Goal: Task Accomplishment & Management: Manage account settings

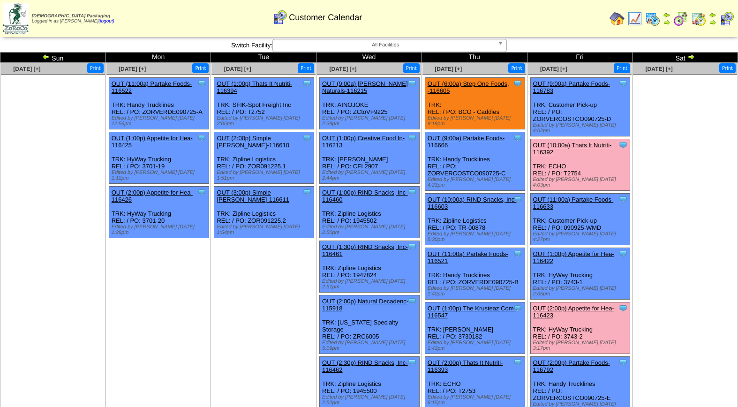
scroll to position [152, 0]
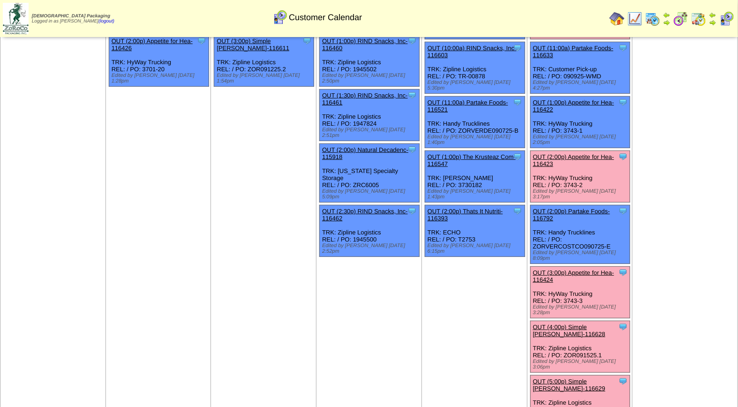
click at [574, 153] on link "OUT (2:00p) Appetite for Hea-116423" at bounding box center [573, 160] width 81 height 14
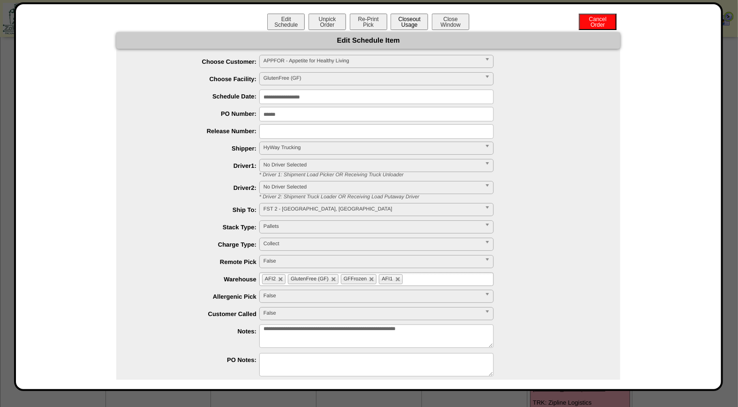
click at [409, 21] on button "Closeout Usage" at bounding box center [410, 22] width 38 height 16
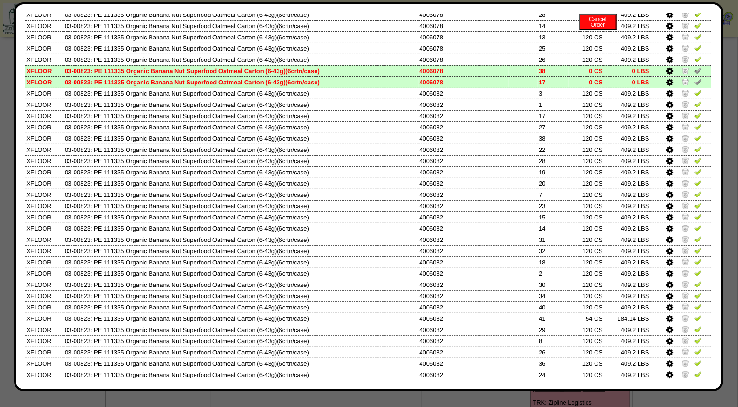
scroll to position [210, 0]
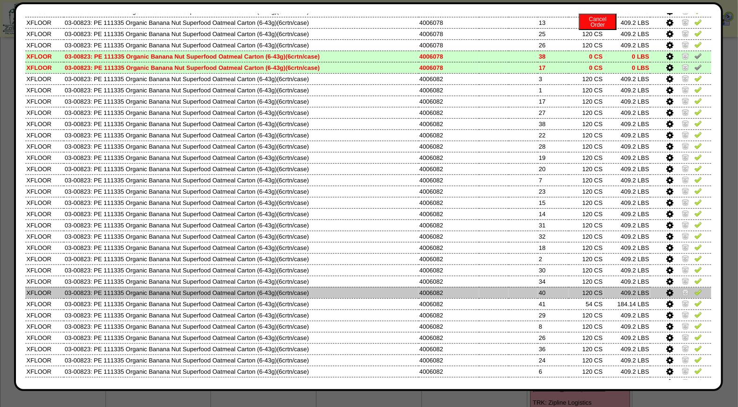
click at [682, 288] on img at bounding box center [686, 292] width 8 height 8
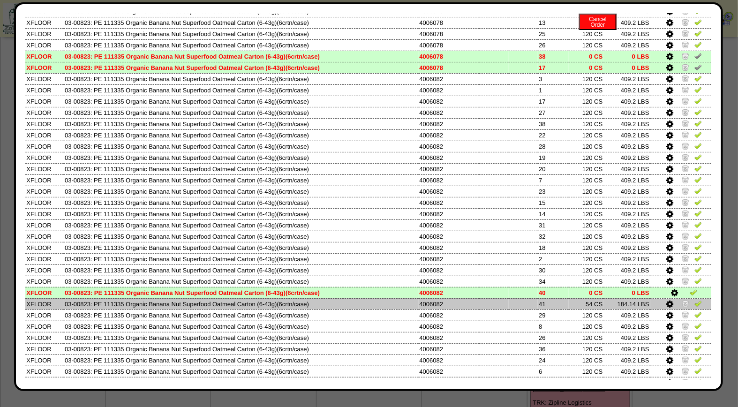
click at [682, 300] on img at bounding box center [686, 304] width 8 height 8
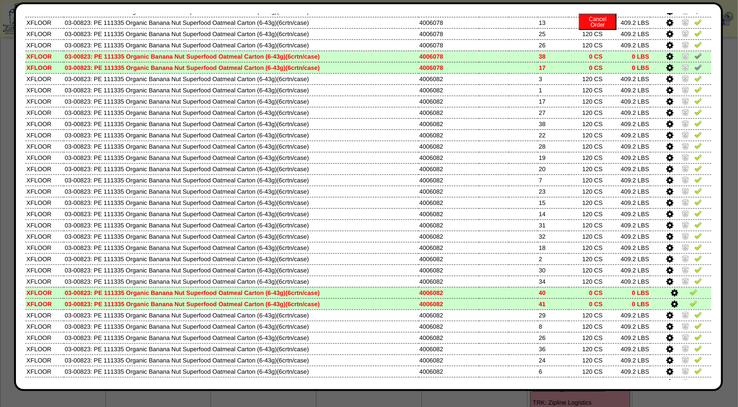
scroll to position [0, 0]
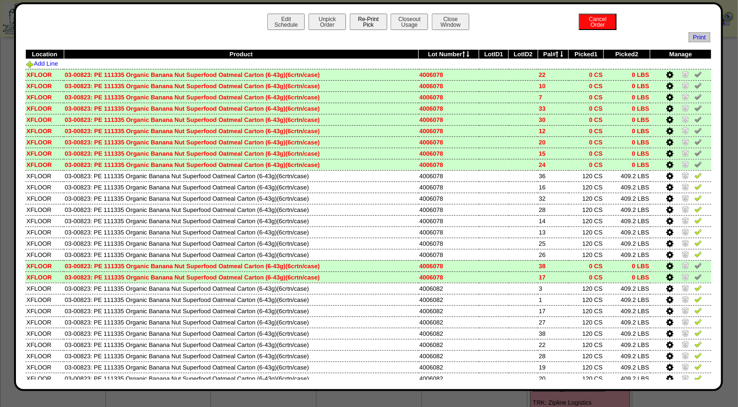
click at [379, 20] on button "Re-Print Pick" at bounding box center [369, 22] width 38 height 16
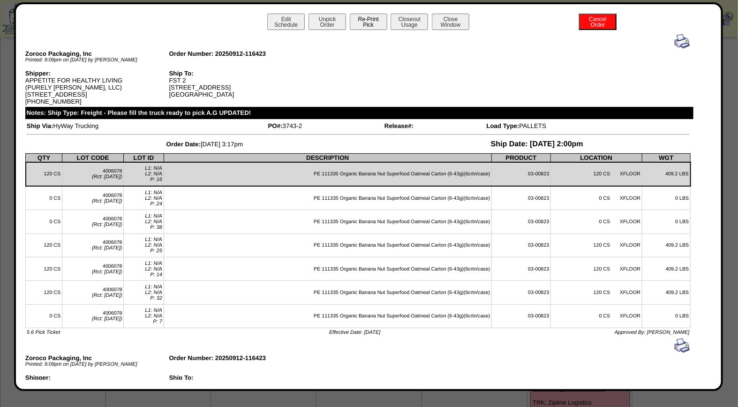
click at [361, 25] on button "Re-Print Pick" at bounding box center [369, 22] width 38 height 16
click at [676, 36] on img at bounding box center [682, 41] width 15 height 15
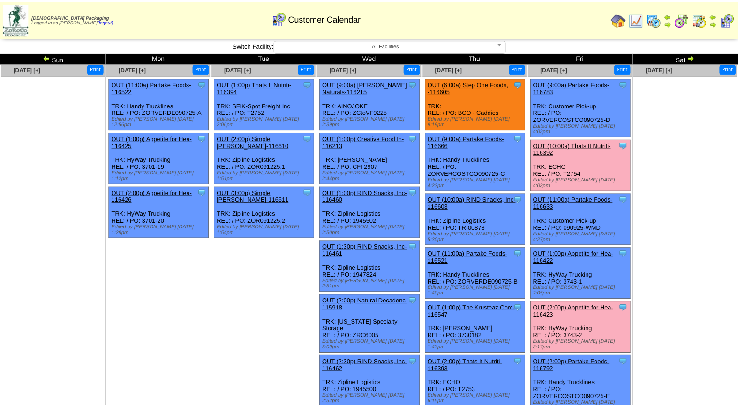
scroll to position [152, 0]
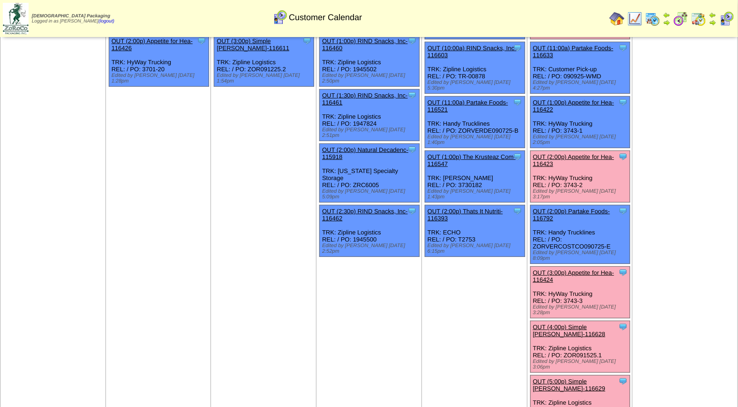
click at [602, 153] on link "OUT (2:00p) Appetite for Hea-116423" at bounding box center [573, 160] width 81 height 14
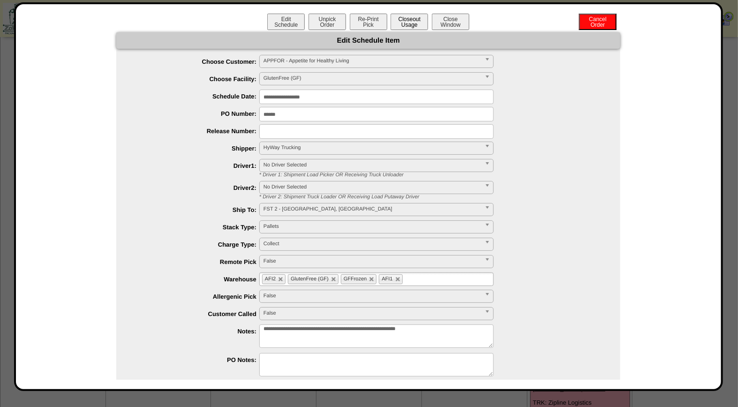
click at [411, 26] on button "Closeout Usage" at bounding box center [410, 22] width 38 height 16
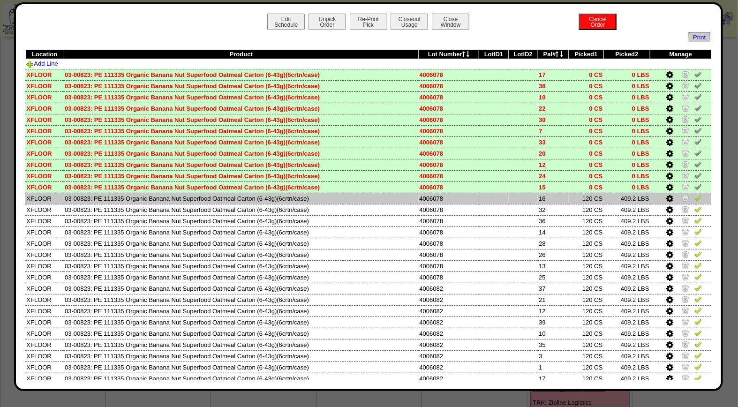
click at [695, 194] on img at bounding box center [699, 198] width 8 height 8
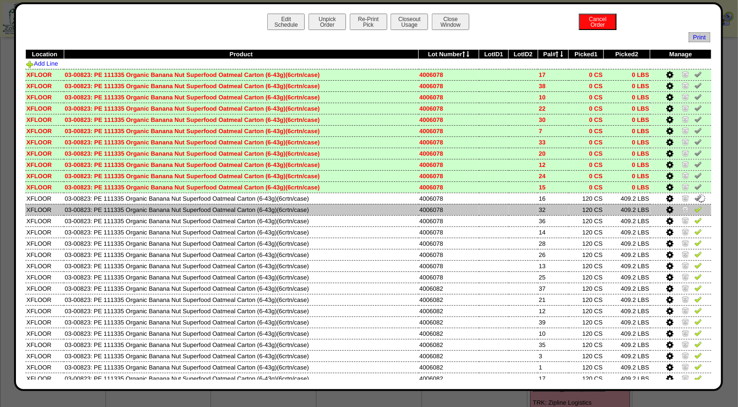
click at [695, 207] on img at bounding box center [699, 209] width 8 height 8
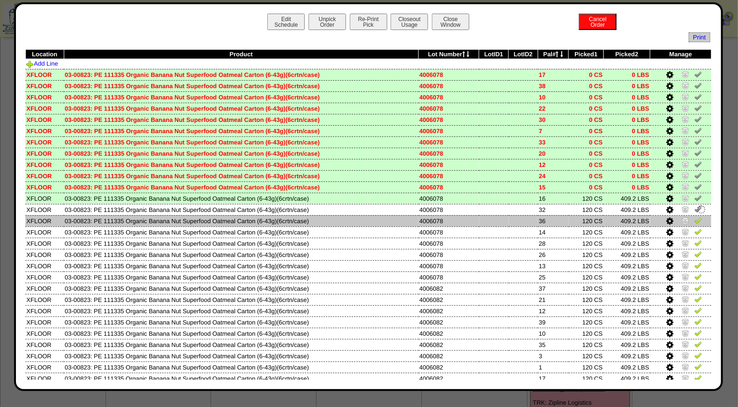
click at [695, 218] on img at bounding box center [699, 221] width 8 height 8
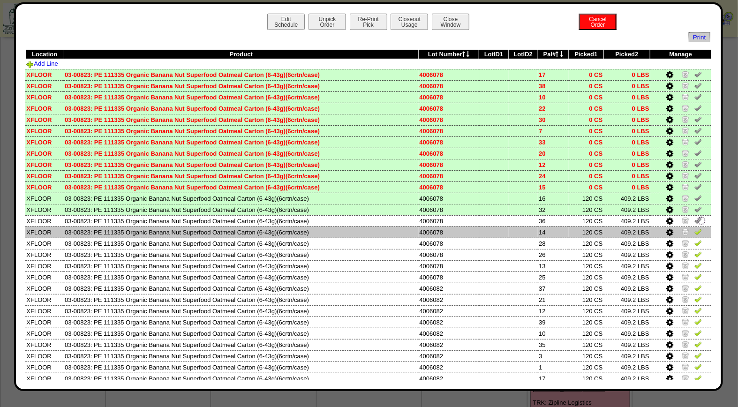
click at [695, 231] on img at bounding box center [699, 232] width 8 height 8
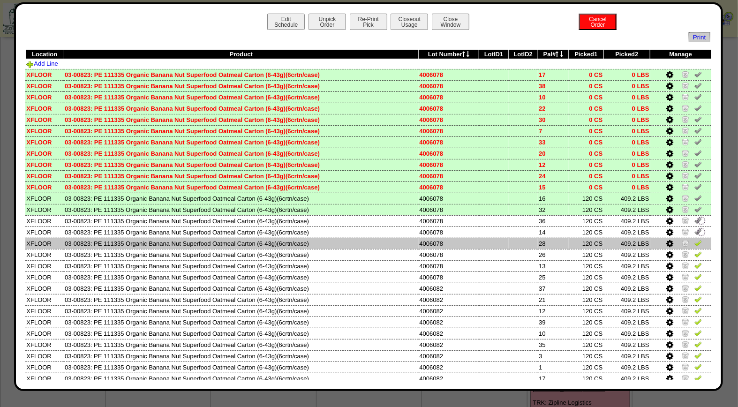
click at [695, 240] on img at bounding box center [699, 243] width 8 height 8
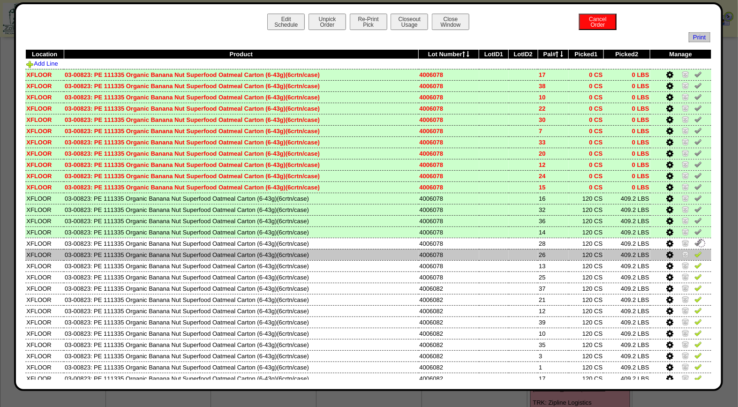
click at [695, 252] on img at bounding box center [699, 254] width 8 height 8
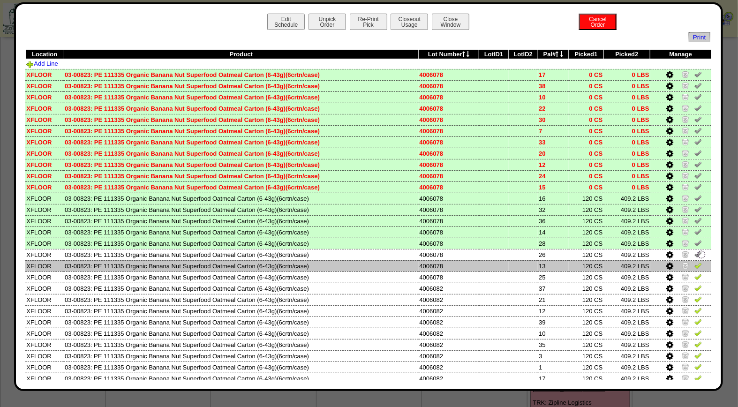
click at [695, 263] on img at bounding box center [699, 266] width 8 height 8
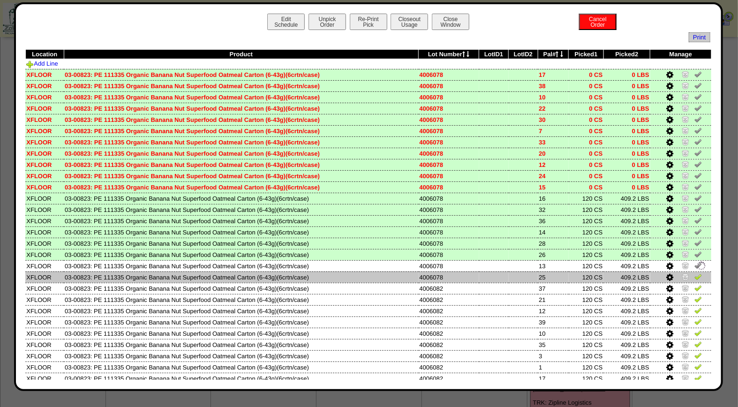
click at [695, 273] on img at bounding box center [699, 277] width 8 height 8
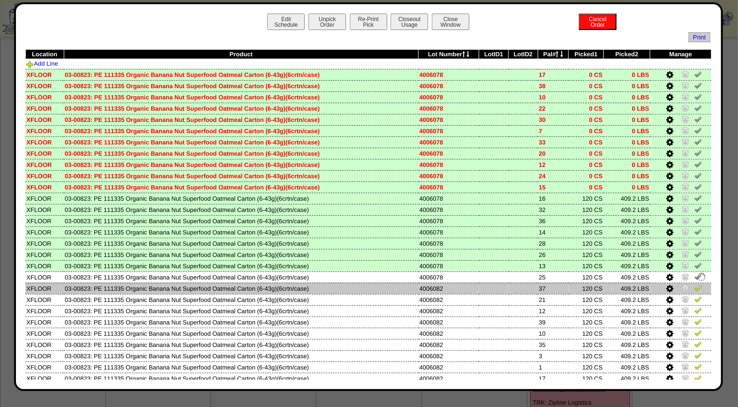
click at [695, 284] on img at bounding box center [699, 288] width 8 height 8
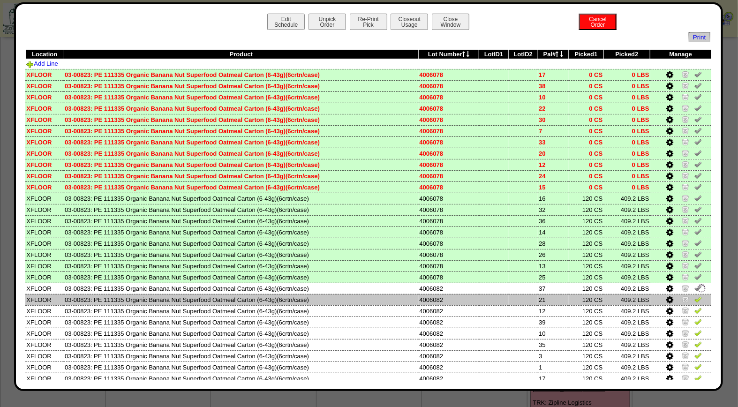
click at [695, 296] on img at bounding box center [699, 300] width 8 height 8
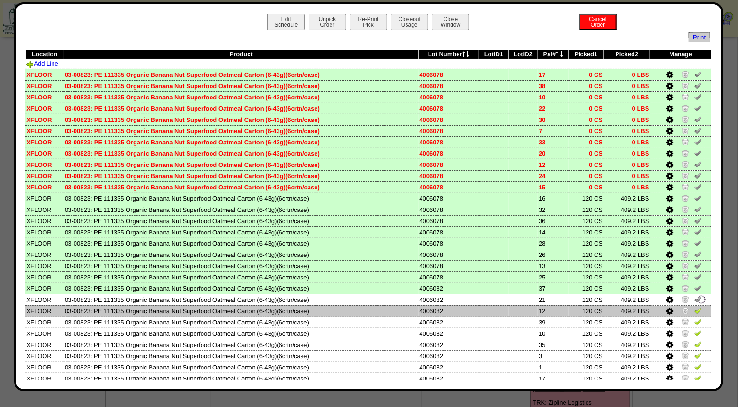
click at [695, 308] on img at bounding box center [699, 311] width 8 height 8
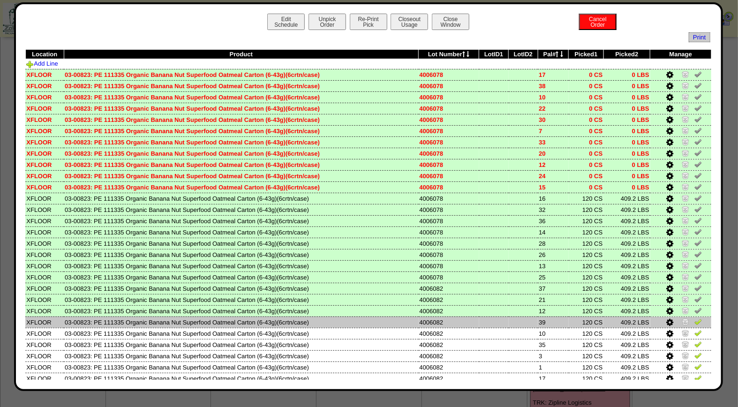
click at [695, 318] on img at bounding box center [699, 322] width 8 height 8
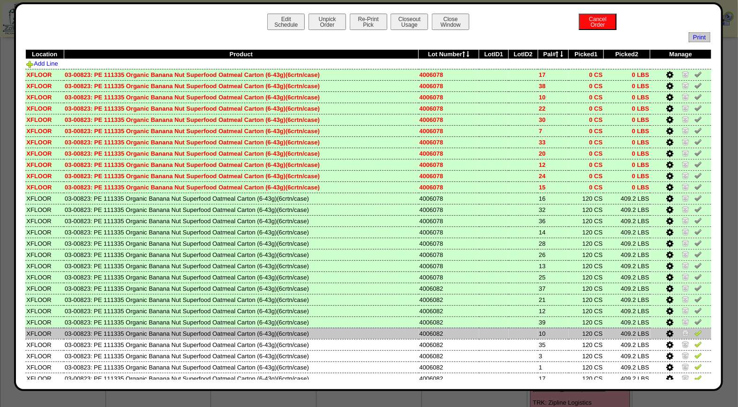
click at [695, 330] on img at bounding box center [699, 333] width 8 height 8
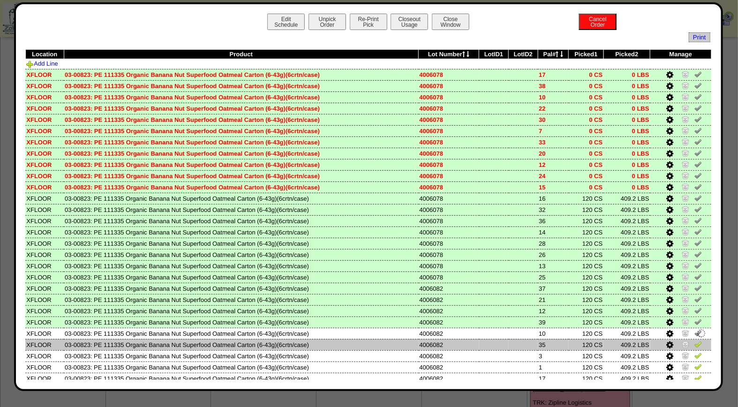
click at [695, 341] on img at bounding box center [699, 345] width 8 height 8
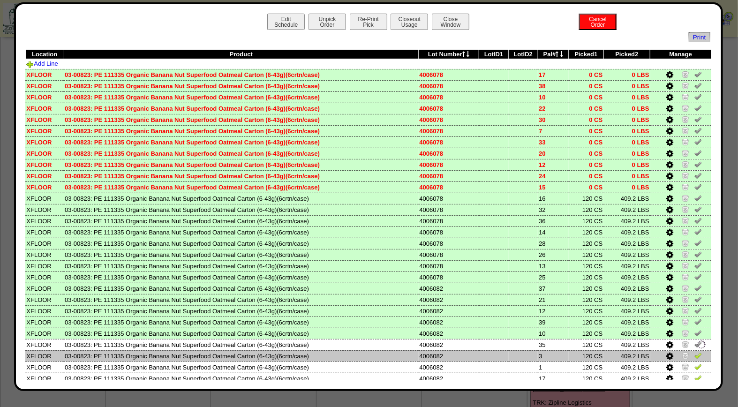
click at [695, 353] on img at bounding box center [699, 356] width 8 height 8
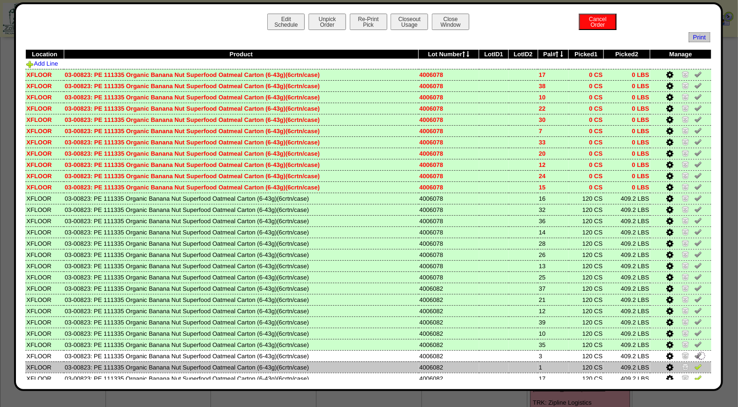
click at [695, 363] on img at bounding box center [699, 367] width 8 height 8
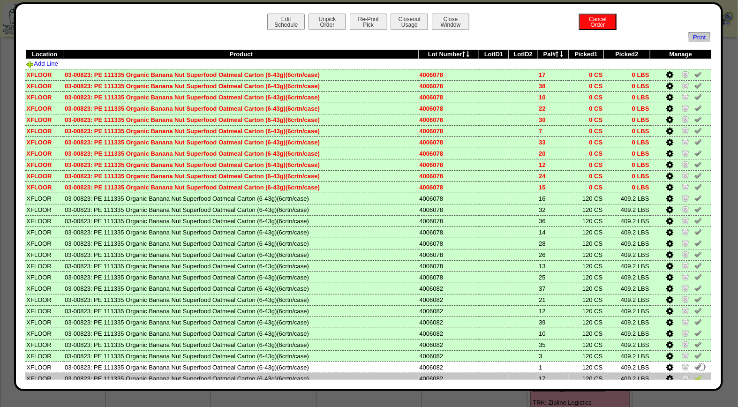
click at [695, 374] on img at bounding box center [699, 378] width 8 height 8
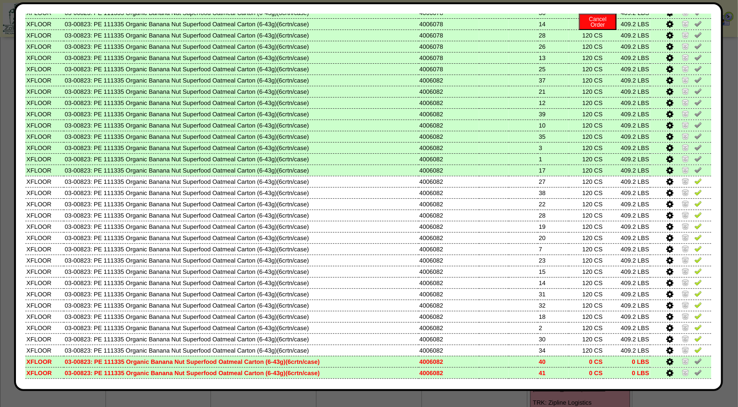
scroll to position [243, 0]
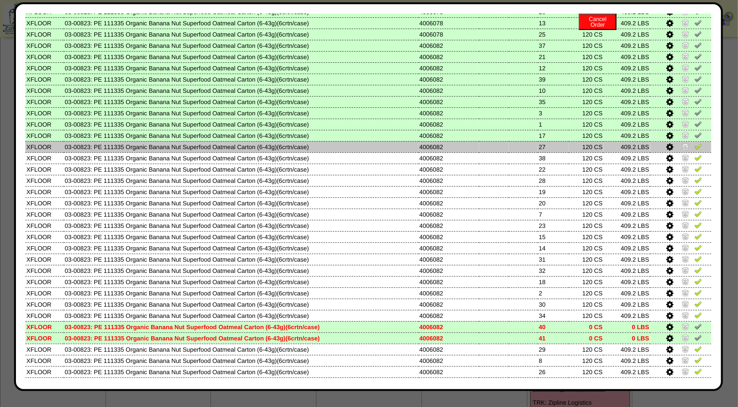
click at [695, 143] on img at bounding box center [699, 147] width 8 height 8
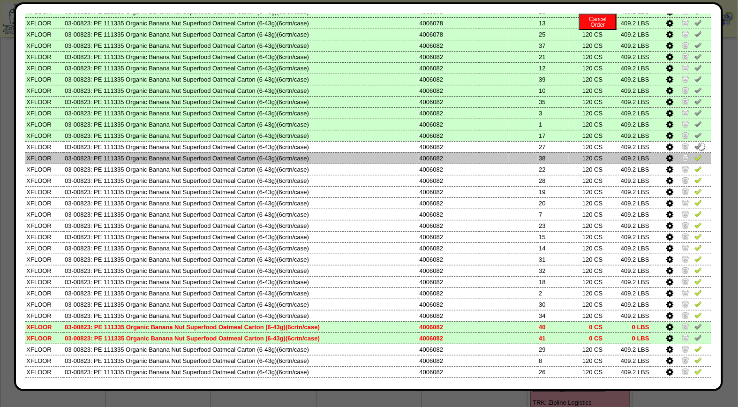
click at [695, 154] on img at bounding box center [699, 158] width 8 height 8
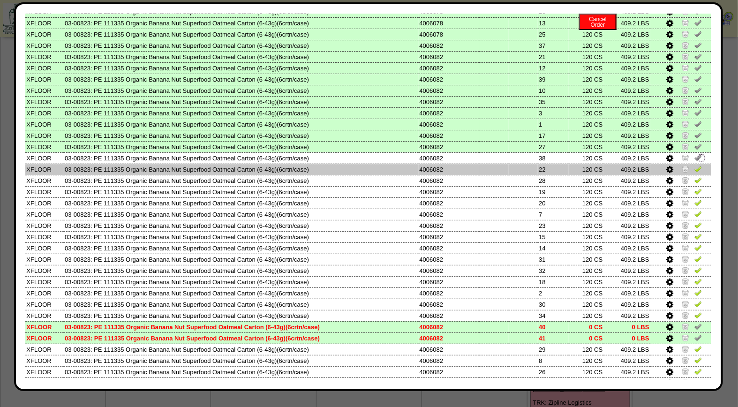
click at [695, 165] on img at bounding box center [699, 169] width 8 height 8
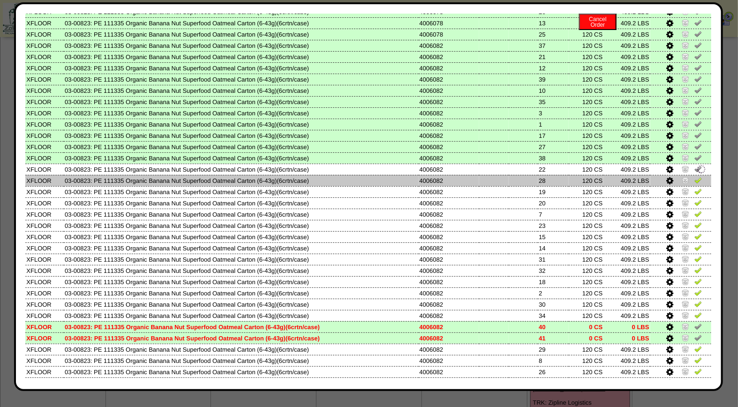
click at [695, 176] on img at bounding box center [699, 180] width 8 height 8
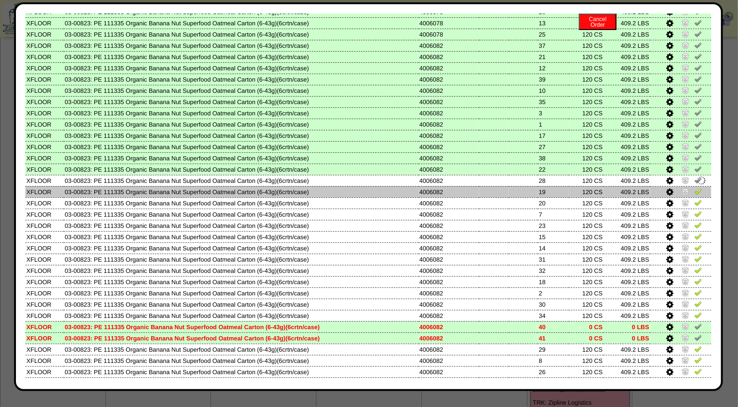
click at [695, 188] on img at bounding box center [699, 192] width 8 height 8
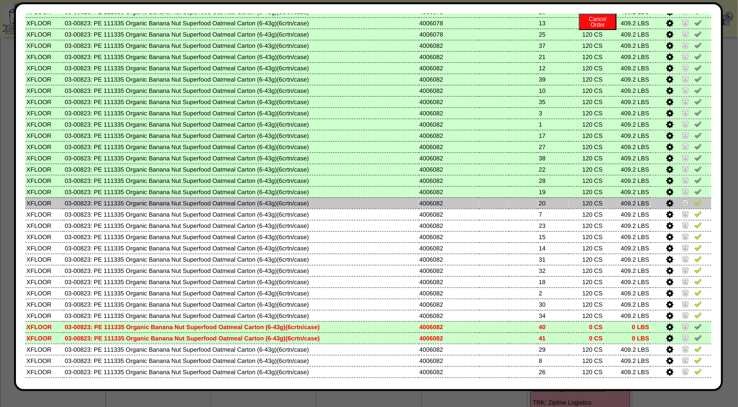
click at [695, 199] on img at bounding box center [699, 203] width 8 height 8
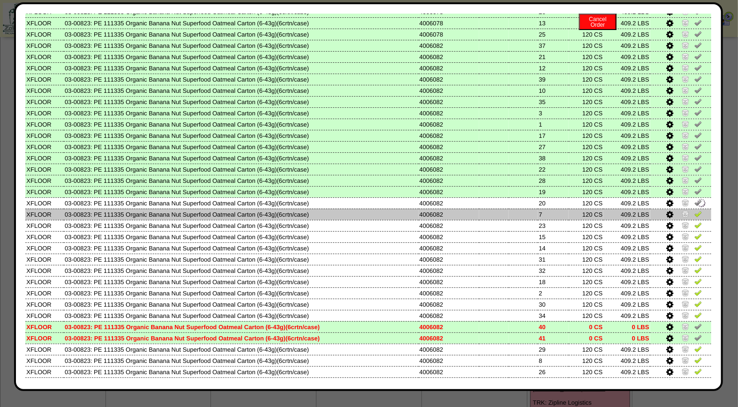
click at [695, 210] on img at bounding box center [699, 214] width 8 height 8
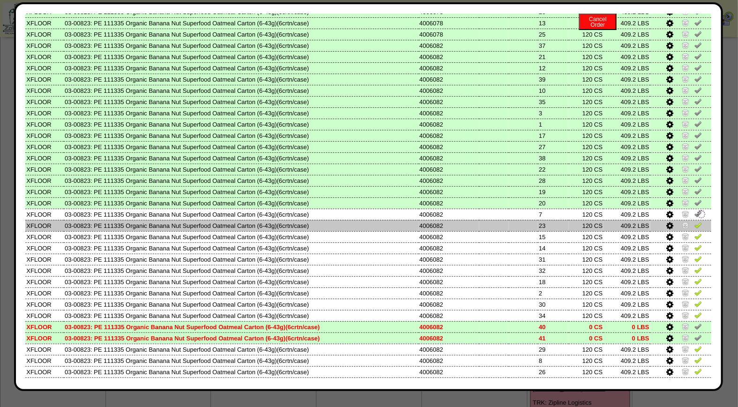
click at [695, 221] on img at bounding box center [699, 225] width 8 height 8
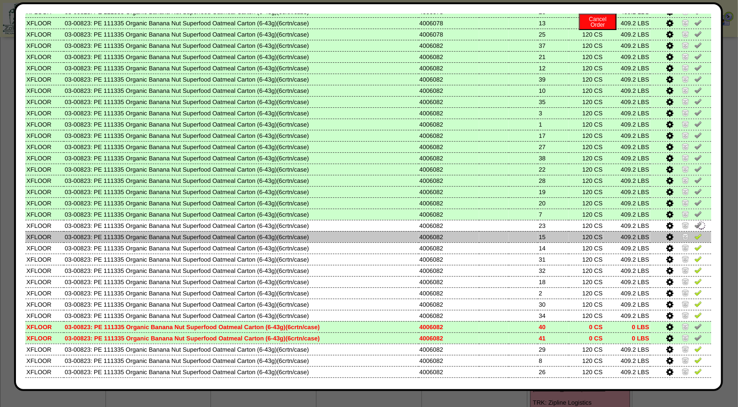
click at [695, 233] on img at bounding box center [699, 237] width 8 height 8
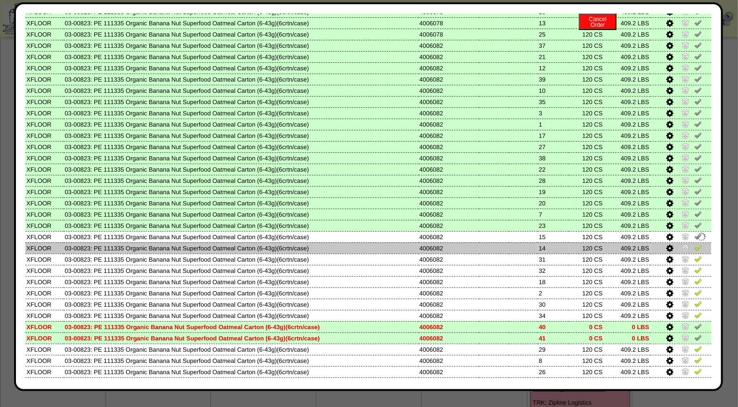
click at [695, 244] on img at bounding box center [699, 248] width 8 height 8
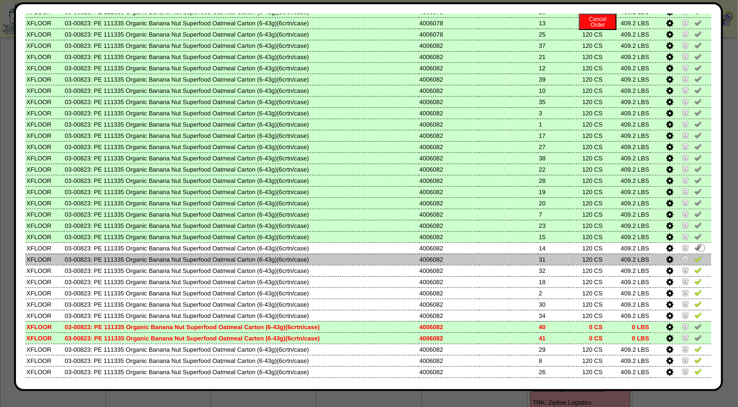
click at [695, 255] on img at bounding box center [699, 259] width 8 height 8
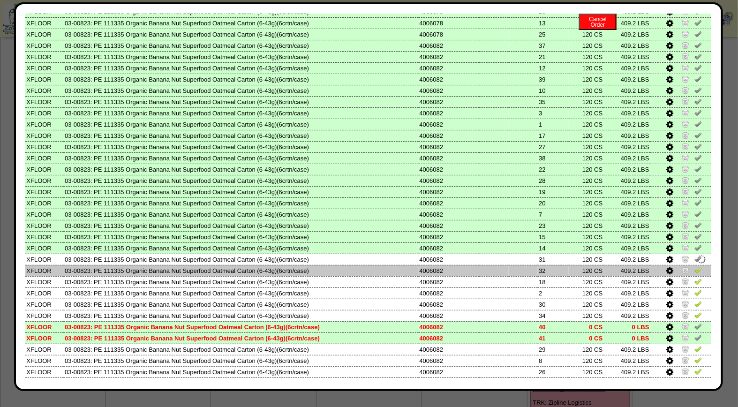
click at [695, 266] on img at bounding box center [699, 270] width 8 height 8
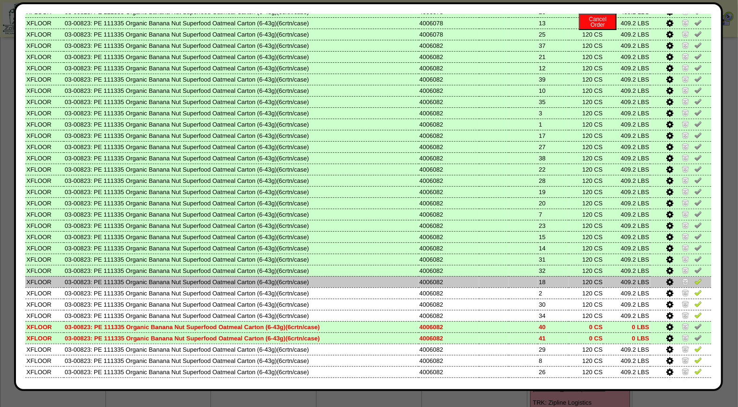
click at [695, 278] on img at bounding box center [699, 282] width 8 height 8
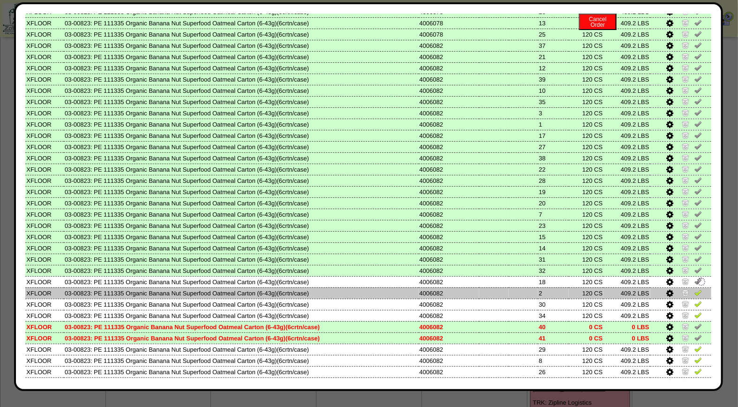
click at [695, 289] on img at bounding box center [699, 293] width 8 height 8
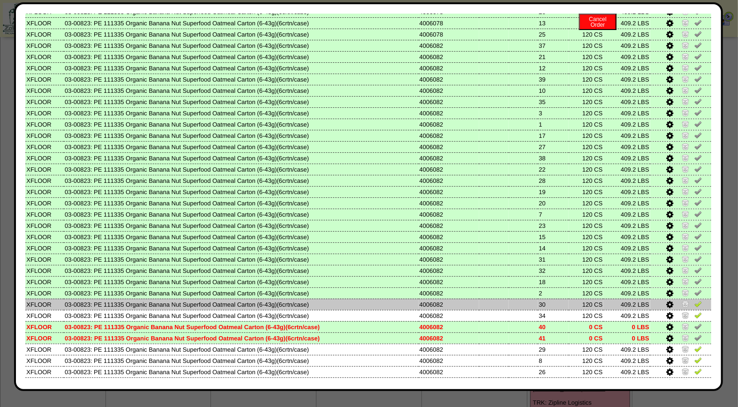
click at [695, 300] on img at bounding box center [699, 304] width 8 height 8
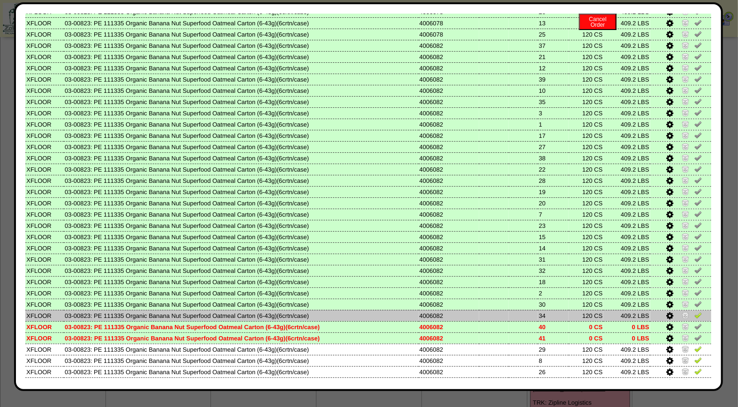
click at [695, 313] on link at bounding box center [699, 316] width 8 height 7
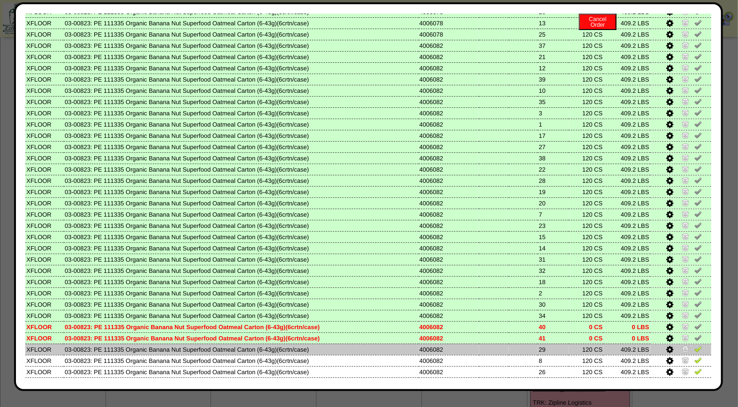
click at [695, 345] on img at bounding box center [699, 349] width 8 height 8
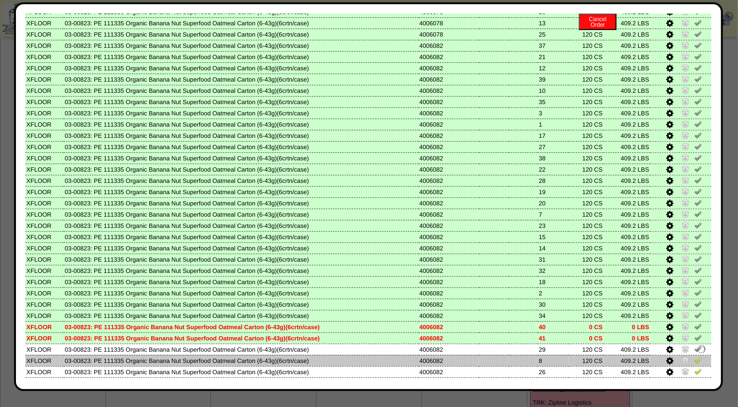
click at [695, 356] on img at bounding box center [699, 360] width 8 height 8
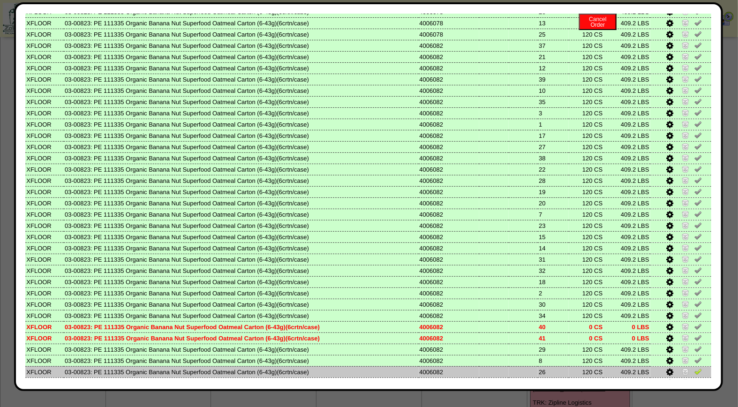
click at [695, 368] on img at bounding box center [699, 372] width 8 height 8
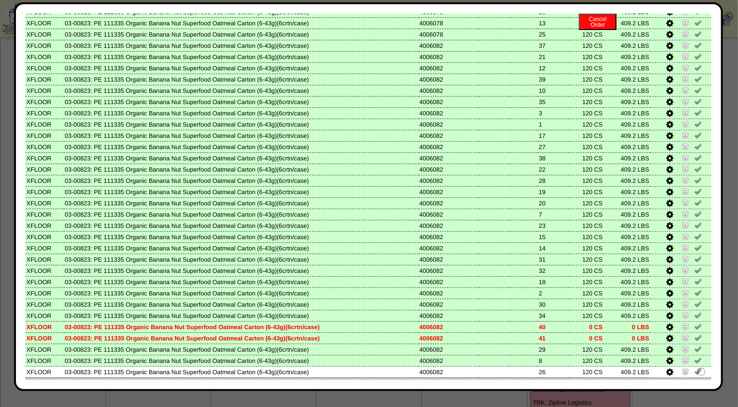
click at [695, 379] on img at bounding box center [699, 383] width 8 height 8
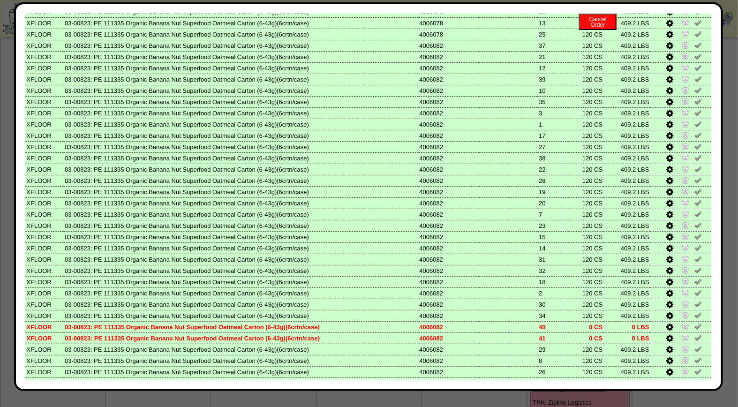
click at [712, 373] on div "Edit Schedule Unpick Order Re-Print Pick Closeout Usage Cancel Order Close Wind…" at bounding box center [368, 196] width 709 height 389
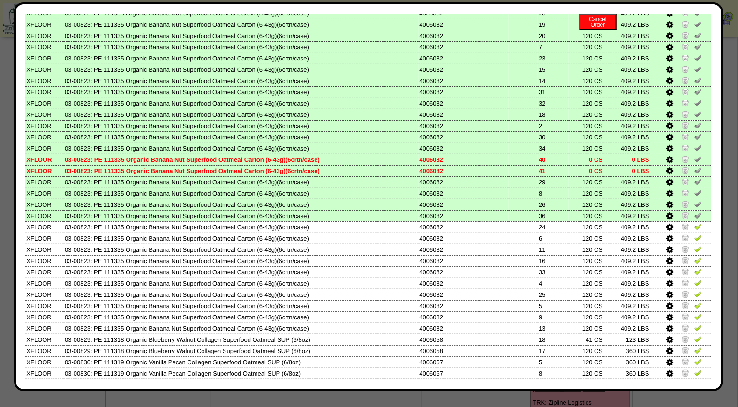
scroll to position [452, 0]
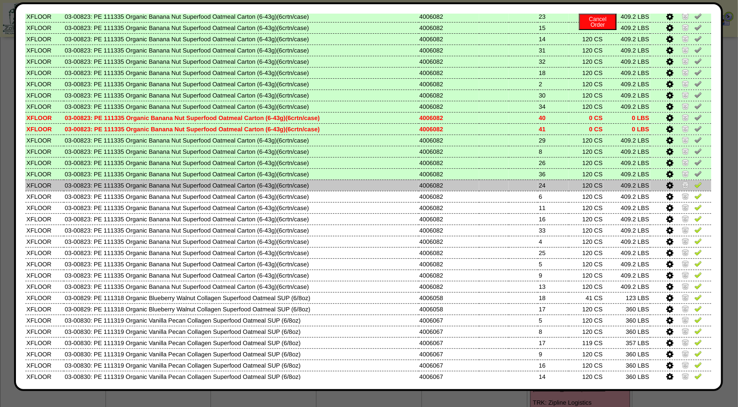
click at [695, 181] on img at bounding box center [699, 185] width 8 height 8
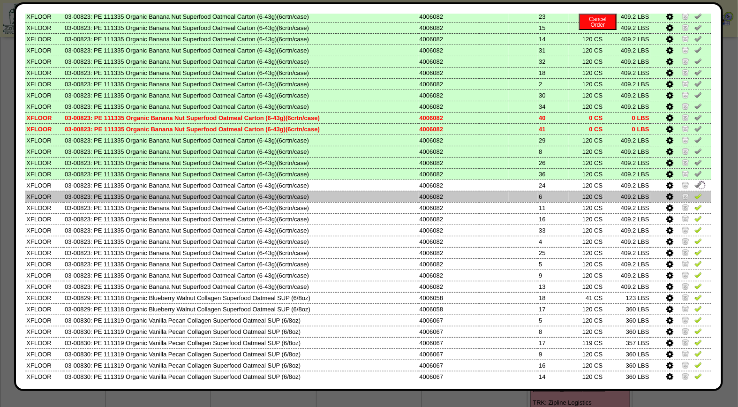
click at [695, 192] on img at bounding box center [699, 196] width 8 height 8
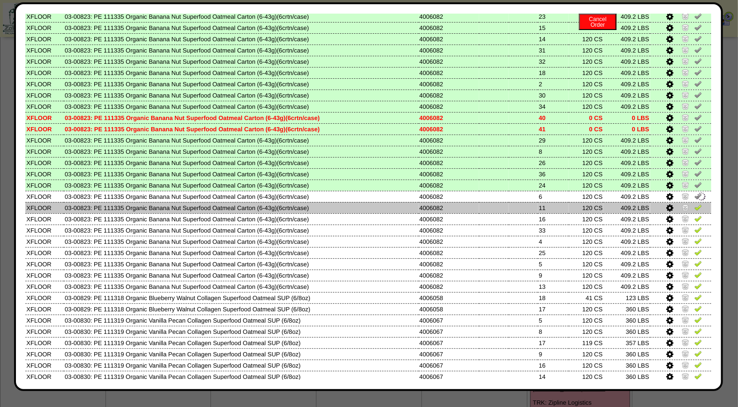
click at [695, 204] on img at bounding box center [699, 208] width 8 height 8
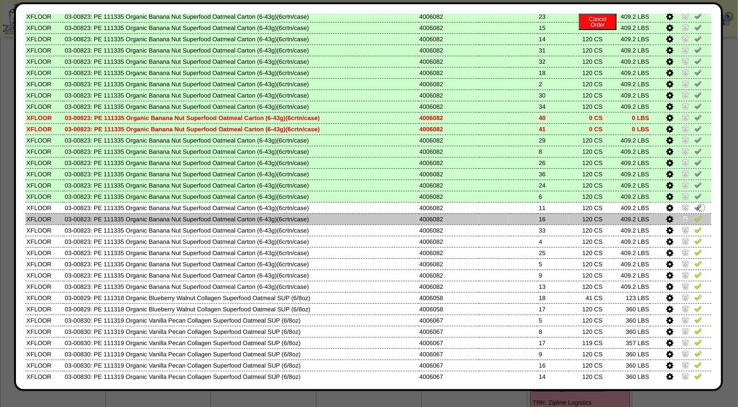
click at [695, 215] on img at bounding box center [699, 219] width 8 height 8
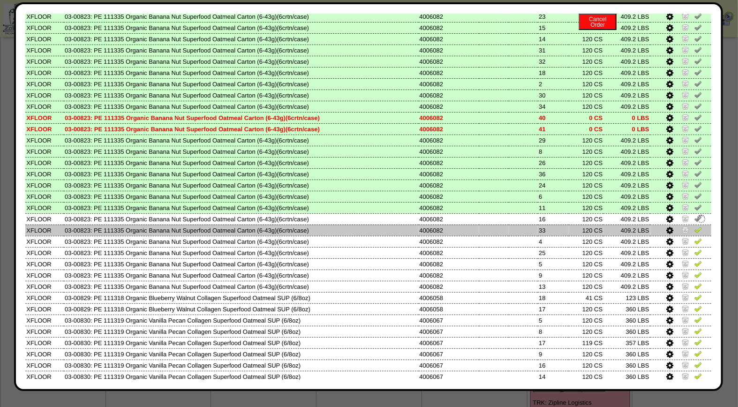
click at [695, 226] on img at bounding box center [699, 230] width 8 height 8
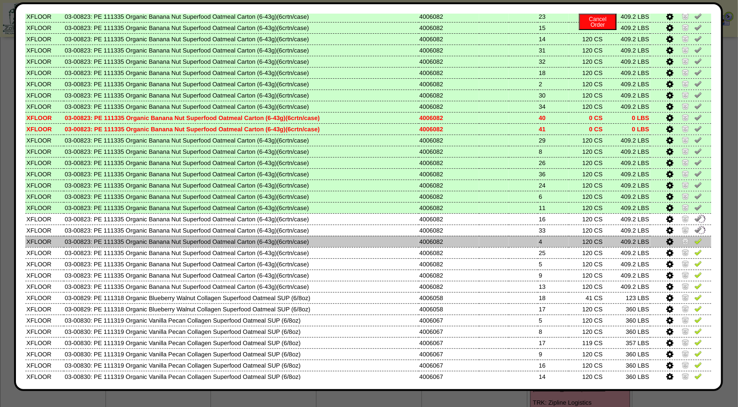
click at [695, 237] on img at bounding box center [699, 241] width 8 height 8
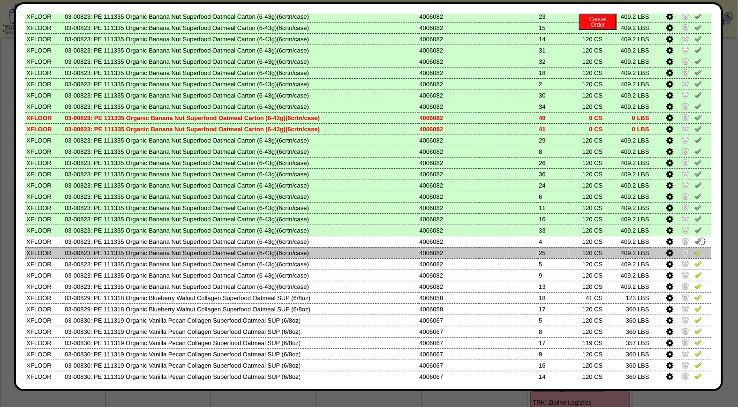
click at [695, 249] on img at bounding box center [699, 253] width 8 height 8
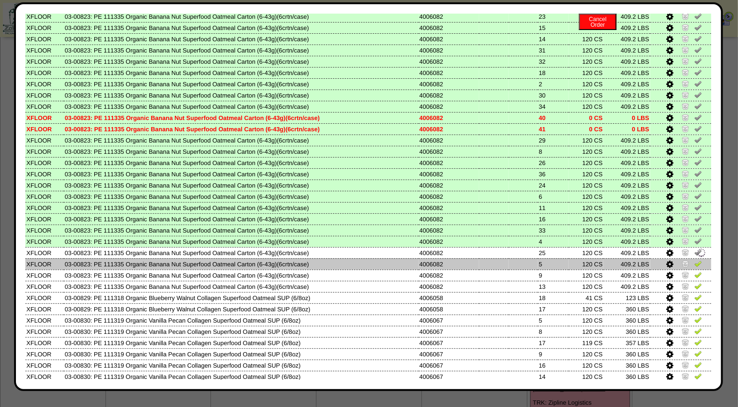
click at [695, 260] on img at bounding box center [699, 264] width 8 height 8
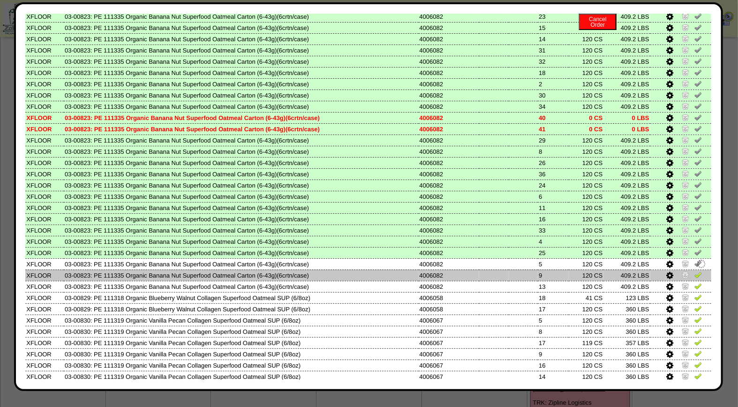
click at [695, 271] on img at bounding box center [699, 275] width 8 height 8
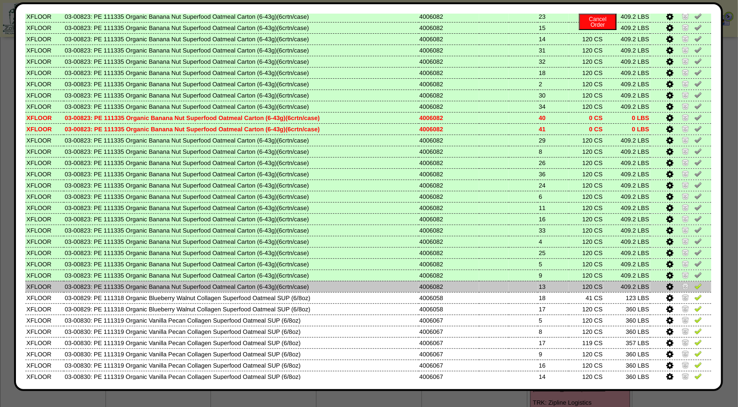
click at [695, 282] on img at bounding box center [699, 286] width 8 height 8
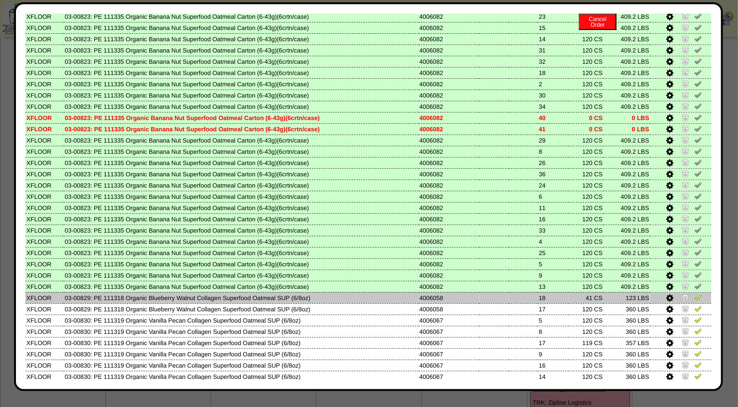
click at [695, 294] on img at bounding box center [699, 298] width 8 height 8
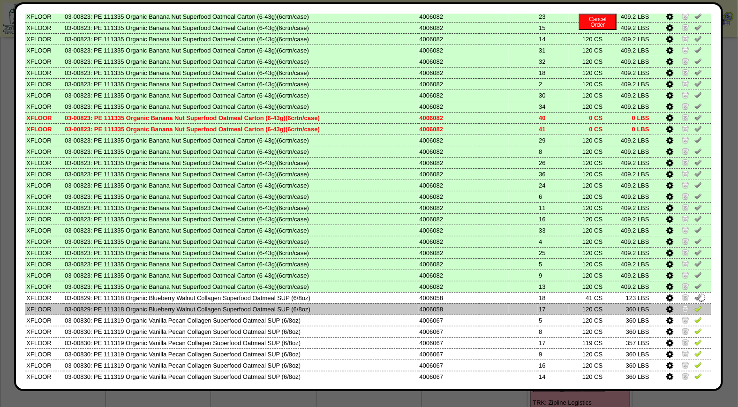
click at [695, 305] on img at bounding box center [699, 309] width 8 height 8
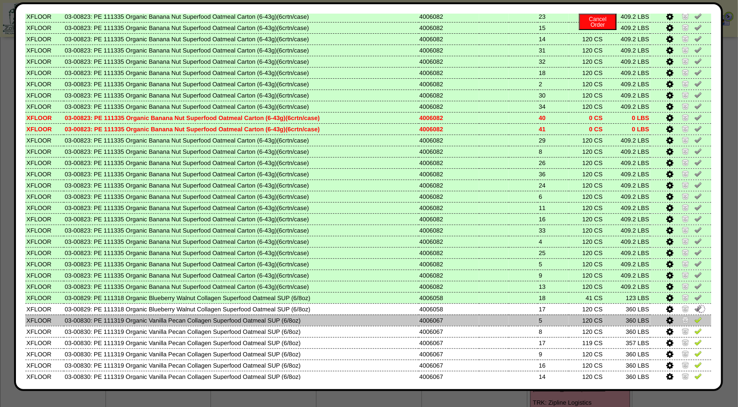
click at [695, 316] on img at bounding box center [699, 320] width 8 height 8
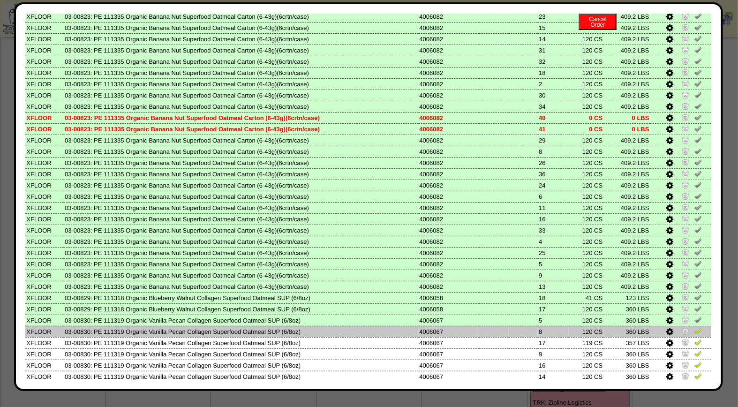
click at [695, 327] on img at bounding box center [699, 331] width 8 height 8
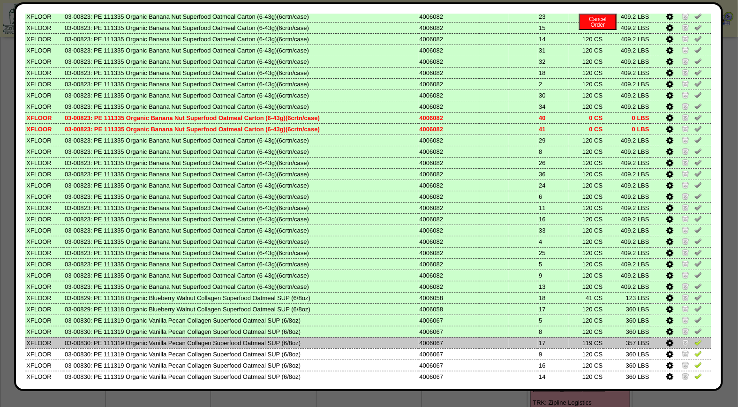
click at [695, 339] on img at bounding box center [699, 343] width 8 height 8
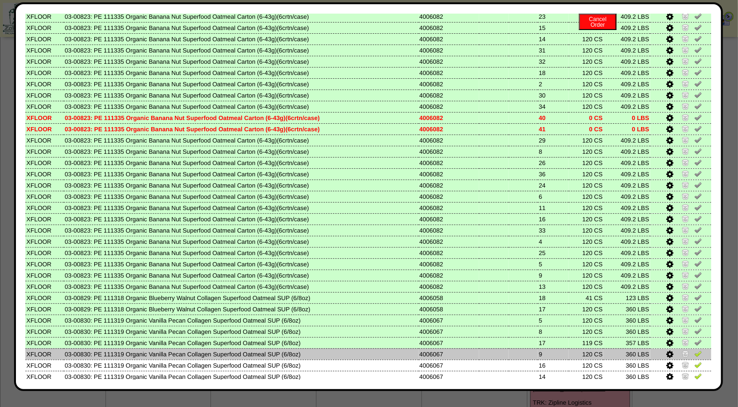
click at [695, 350] on img at bounding box center [699, 354] width 8 height 8
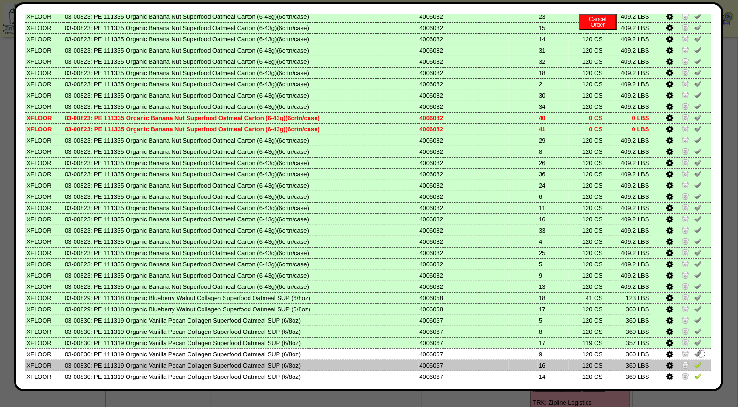
click at [695, 361] on img at bounding box center [699, 365] width 8 height 8
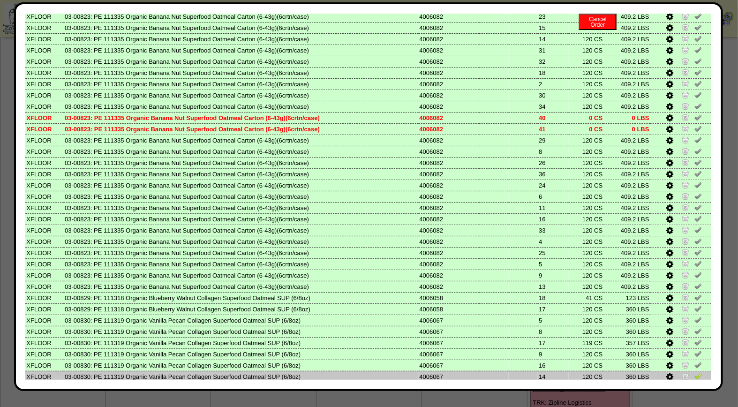
click at [695, 372] on img at bounding box center [699, 376] width 8 height 8
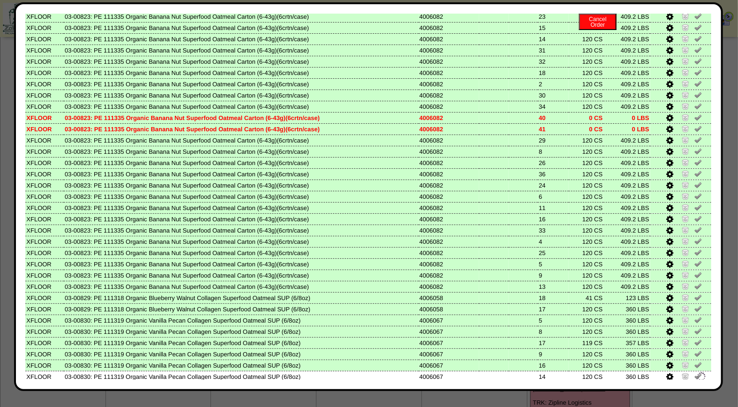
click at [695, 384] on img at bounding box center [699, 388] width 8 height 8
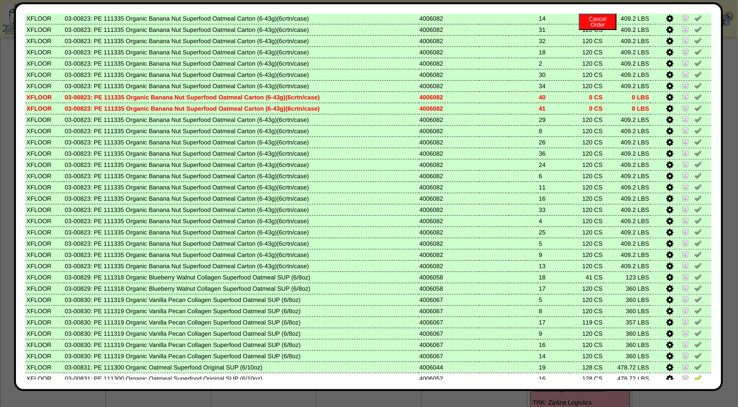
scroll to position [510, 0]
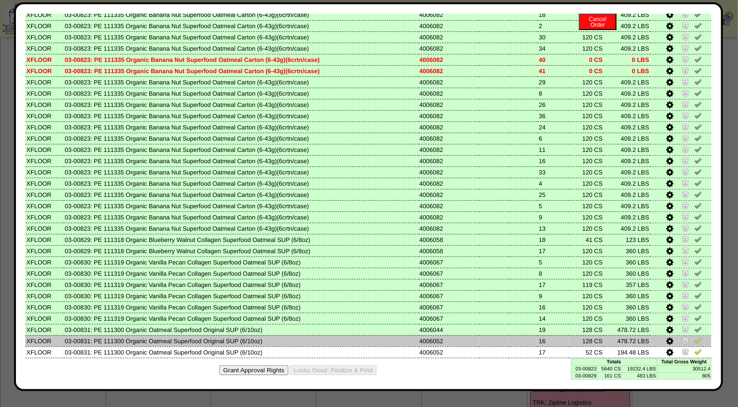
click at [695, 337] on img at bounding box center [699, 341] width 8 height 8
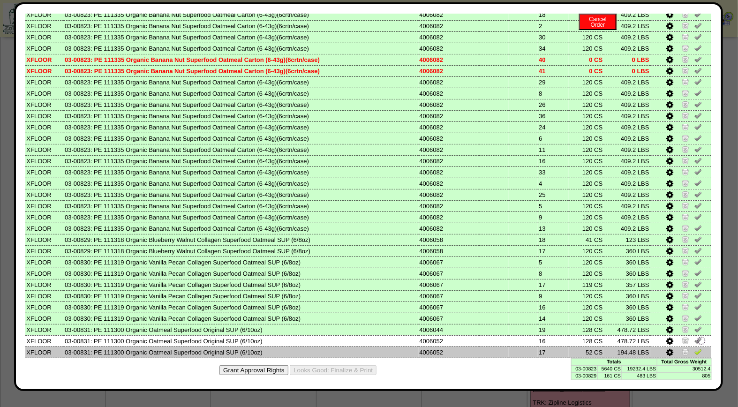
click at [695, 348] on img at bounding box center [699, 352] width 8 height 8
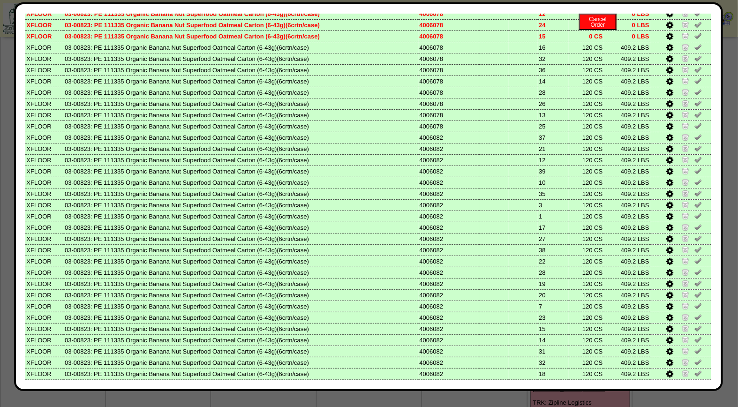
scroll to position [0, 0]
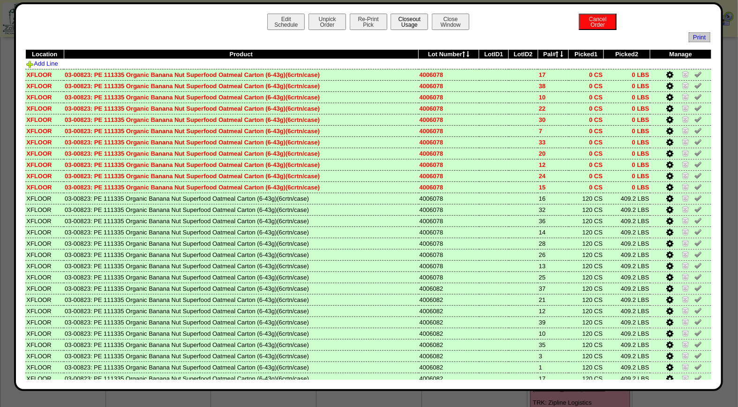
click at [408, 22] on button "Closeout Usage" at bounding box center [410, 22] width 38 height 16
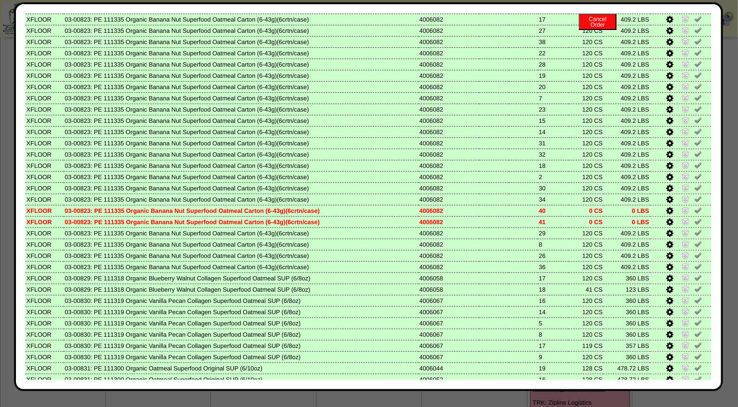
scroll to position [510, 0]
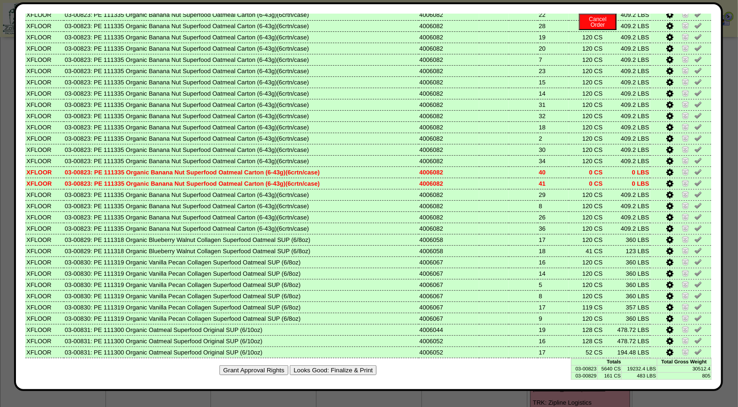
click at [350, 365] on button "Looks Good: Finalize & Print" at bounding box center [333, 370] width 87 height 10
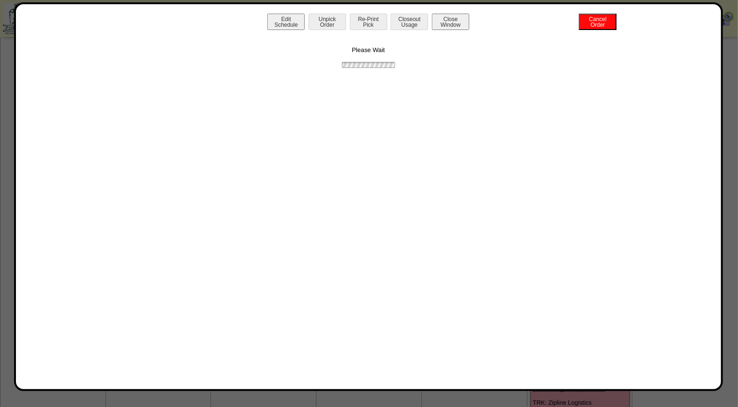
scroll to position [0, 0]
click at [377, 22] on button "Print BOL" at bounding box center [369, 22] width 38 height 16
